Goal: Transaction & Acquisition: Purchase product/service

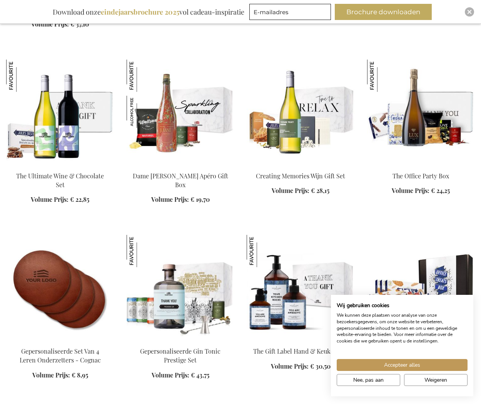
scroll to position [1059, 0]
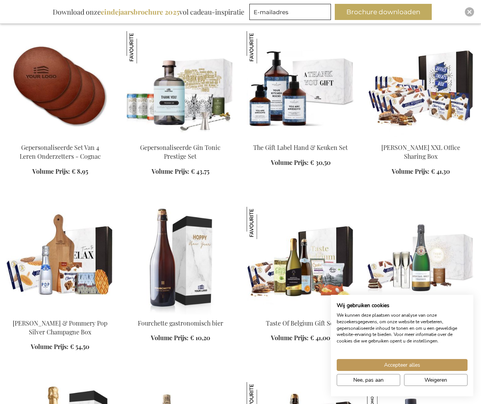
scroll to position [1263, 0]
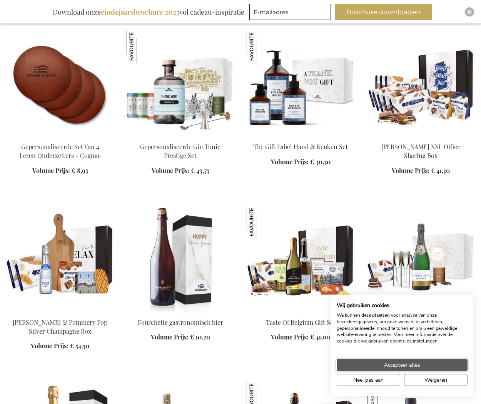
click at [429, 363] on button "Accepteer alles" at bounding box center [401, 365] width 131 height 12
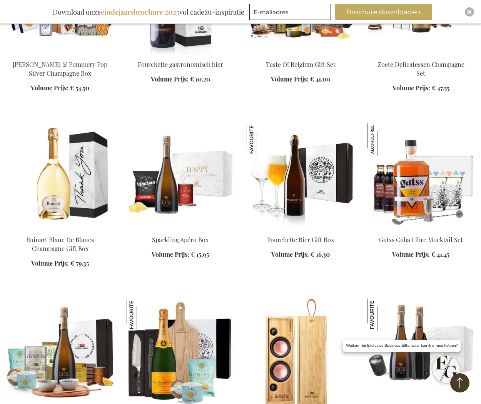
scroll to position [1525, 0]
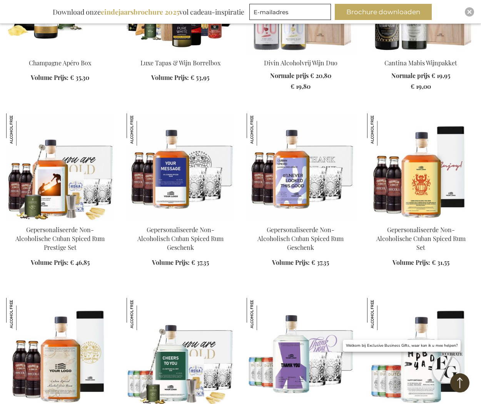
scroll to position [2225, 0]
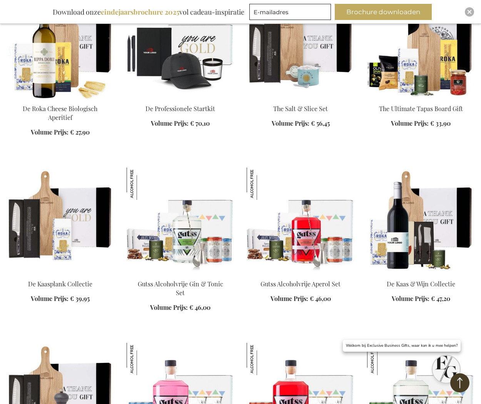
scroll to position [3066, 0]
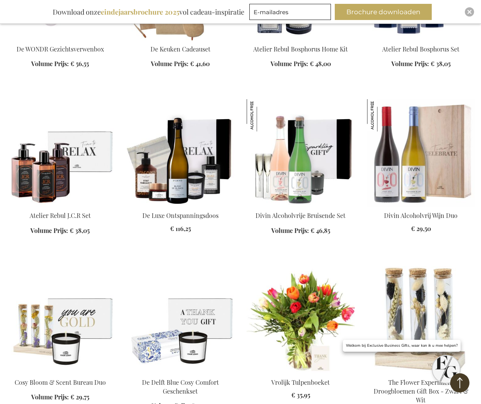
scroll to position [3818, 0]
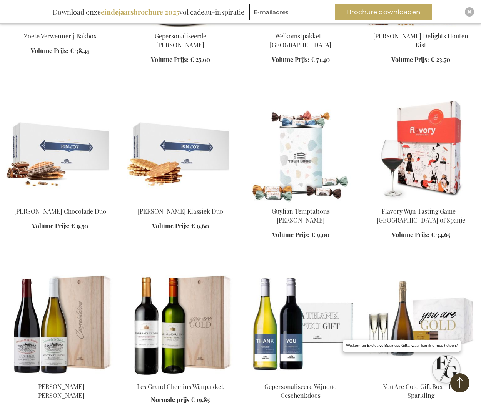
scroll to position [4708, 0]
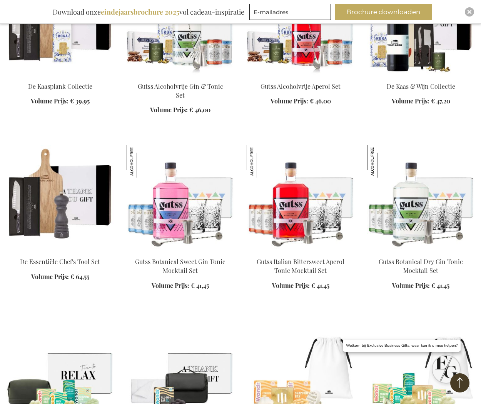
scroll to position [3246, 0]
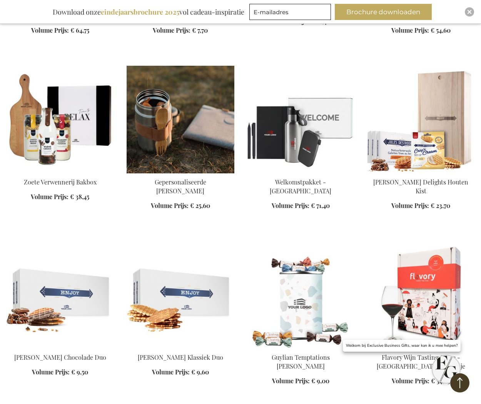
scroll to position [4572, 0]
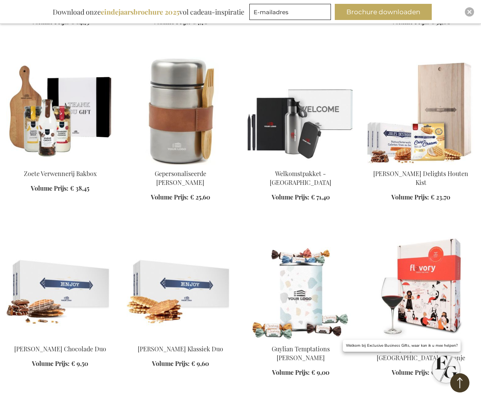
scroll to position [4569, 0]
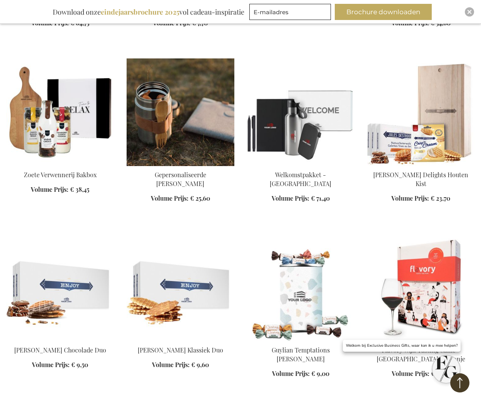
click at [156, 116] on img at bounding box center [180, 112] width 108 height 108
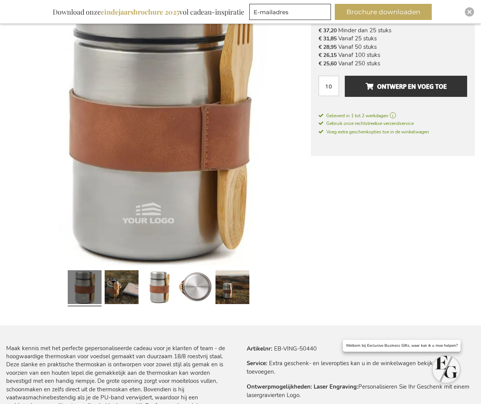
scroll to position [169, 0]
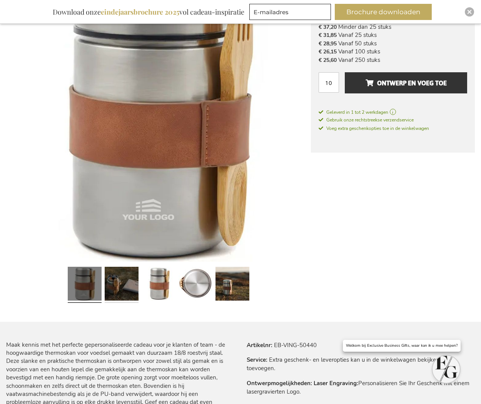
click at [112, 293] on link at bounding box center [122, 285] width 34 height 42
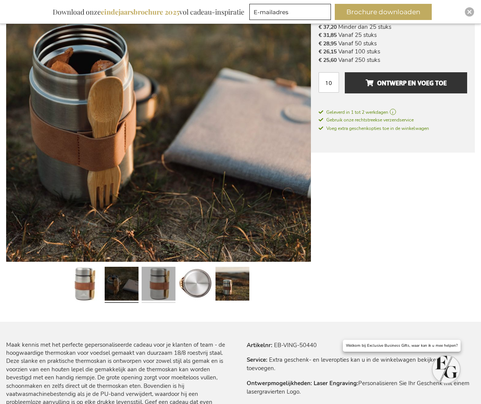
click at [142, 288] on link at bounding box center [158, 285] width 34 height 42
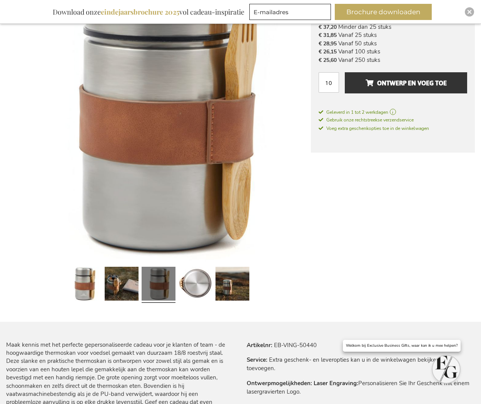
click at [175, 284] on div at bounding box center [158, 285] width 37 height 42
click at [232, 285] on link at bounding box center [232, 285] width 34 height 42
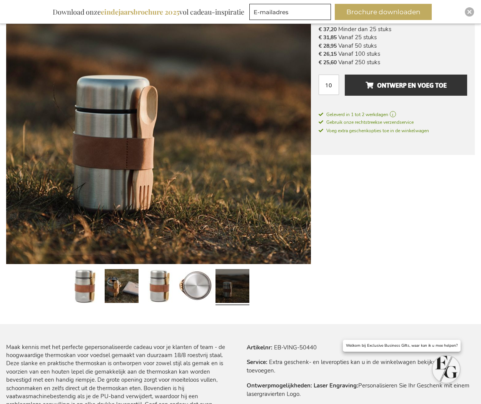
scroll to position [166, 0]
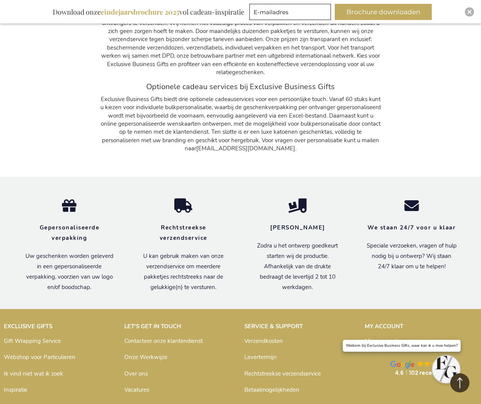
scroll to position [1650, 0]
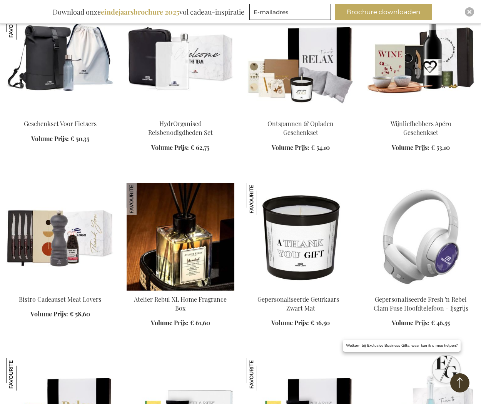
scroll to position [1853, 0]
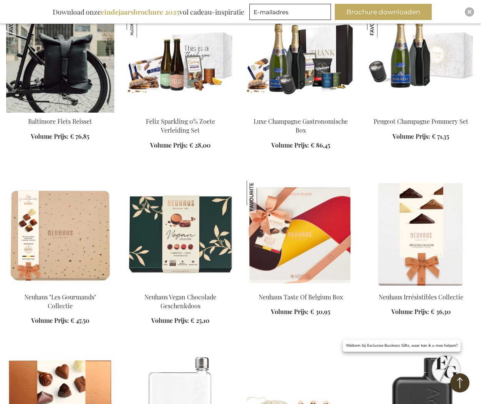
scroll to position [2371, 0]
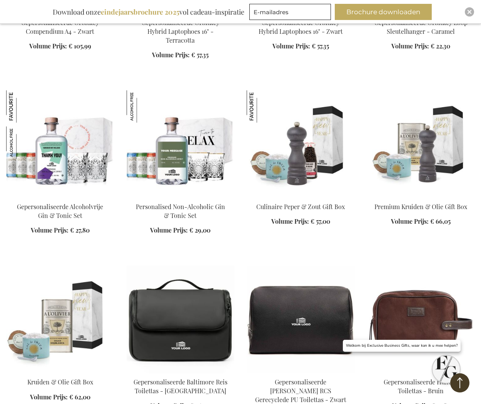
scroll to position [3248, 0]
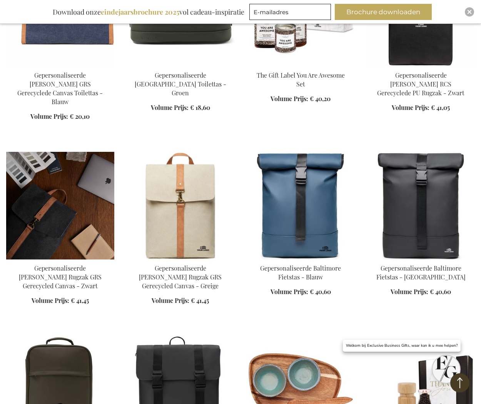
scroll to position [3663, 0]
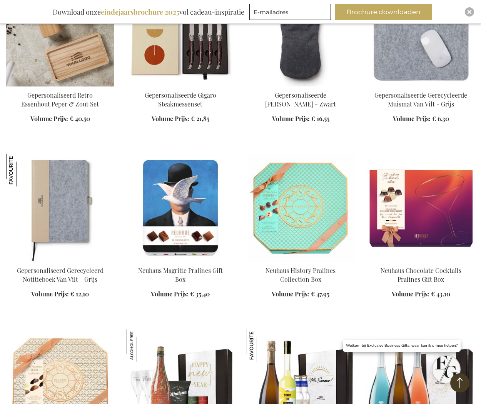
scroll to position [4198, 0]
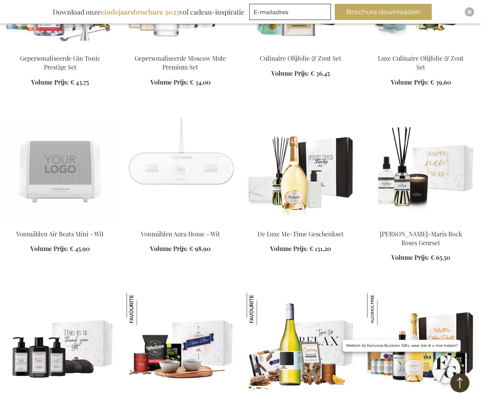
scroll to position [5637, 0]
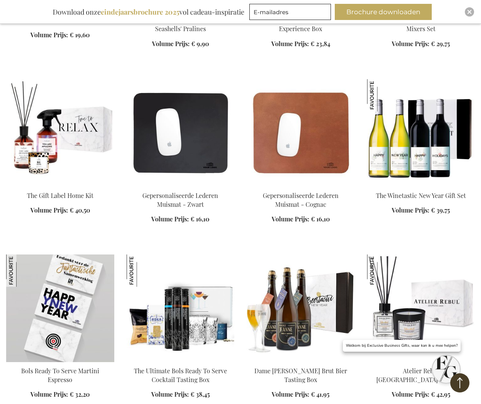
scroll to position [7272, 0]
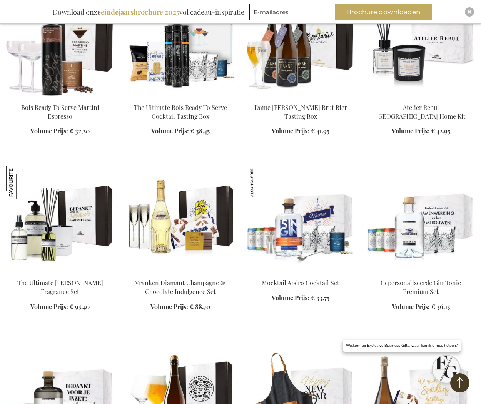
scroll to position [7533, 0]
